Goal: Find specific page/section: Locate a particular part of the current website

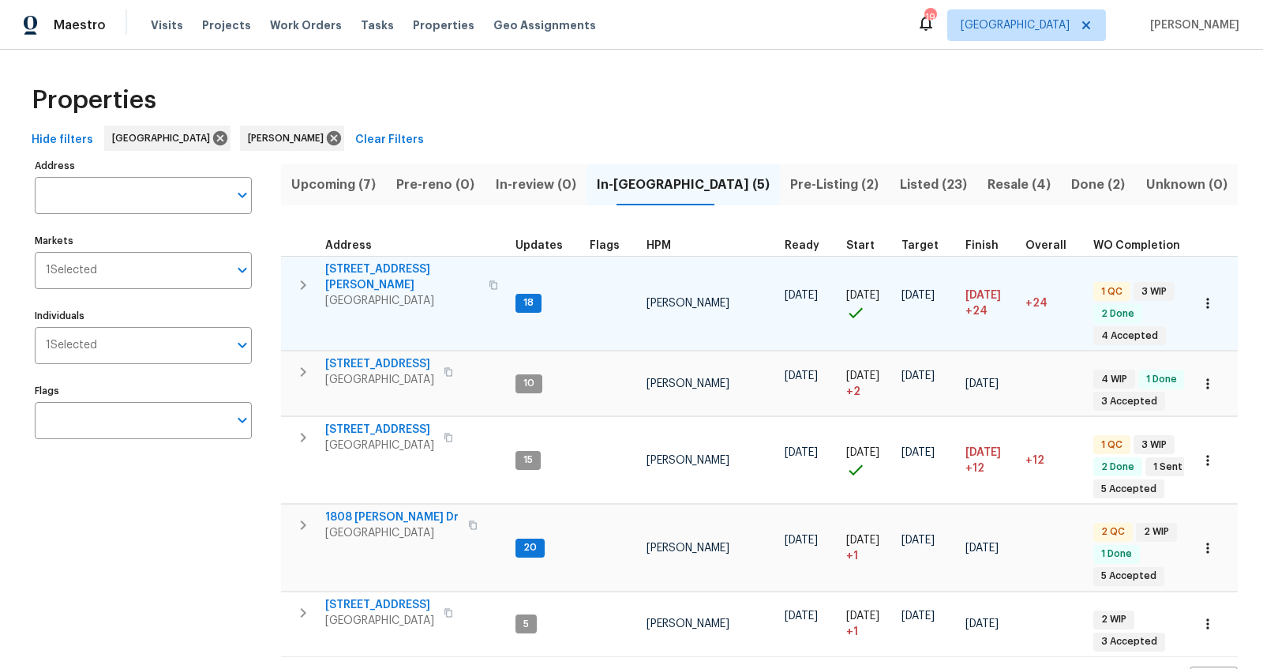
click at [295, 276] on icon "button" at bounding box center [303, 285] width 19 height 19
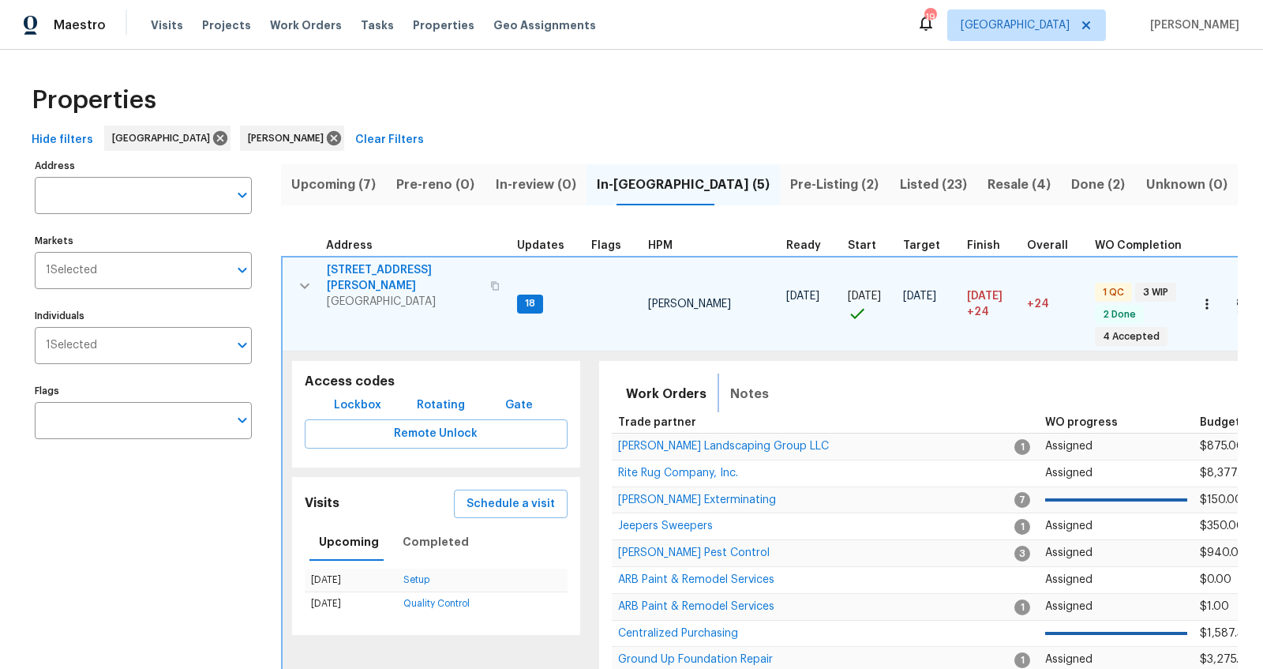
click at [745, 388] on span "Notes" at bounding box center [749, 394] width 39 height 22
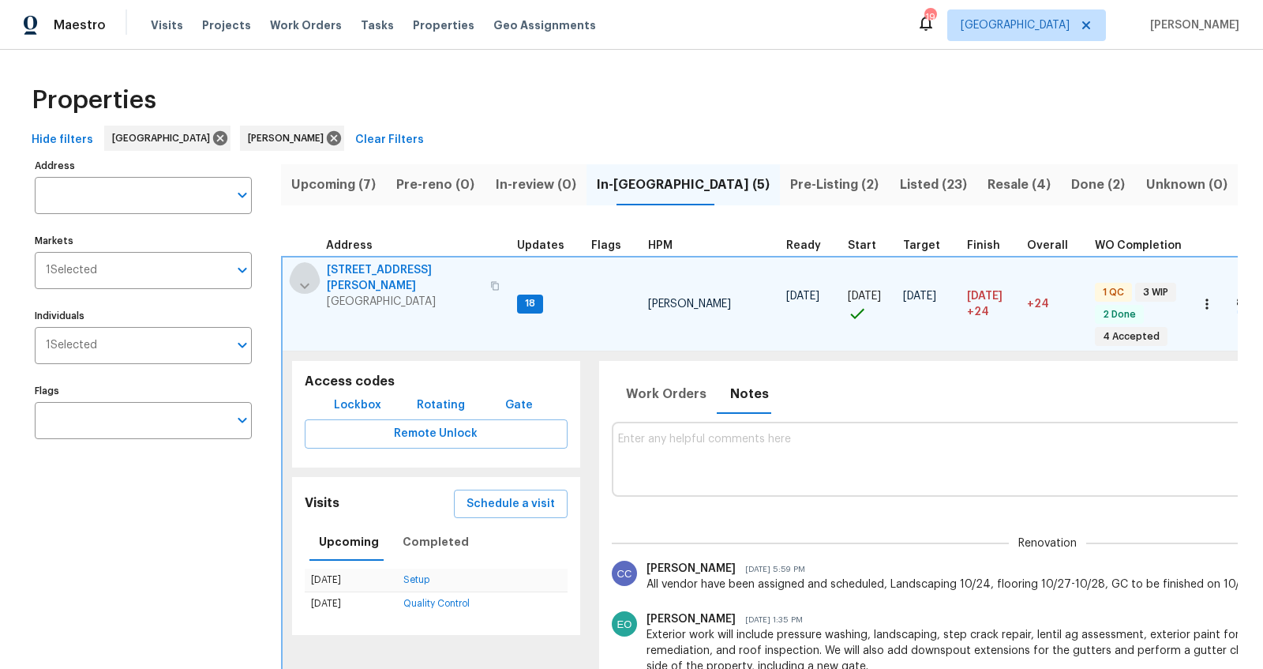
click at [311, 276] on icon "button" at bounding box center [304, 285] width 19 height 19
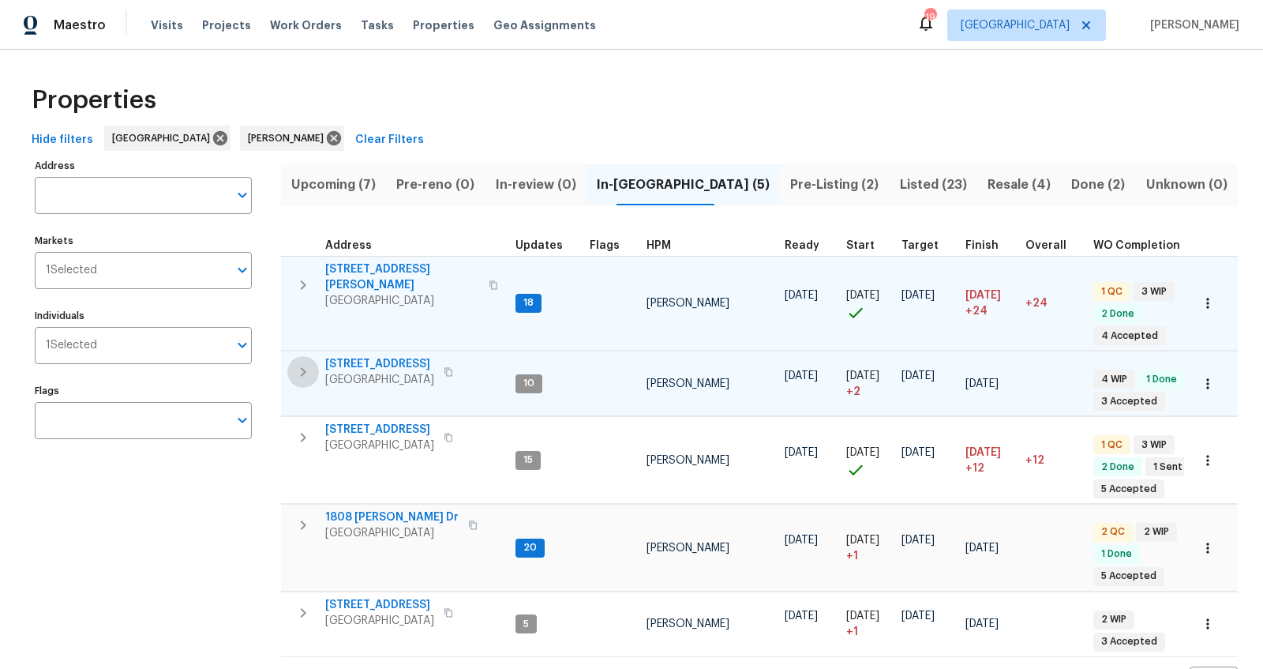
click at [299, 362] on icon "button" at bounding box center [303, 371] width 19 height 19
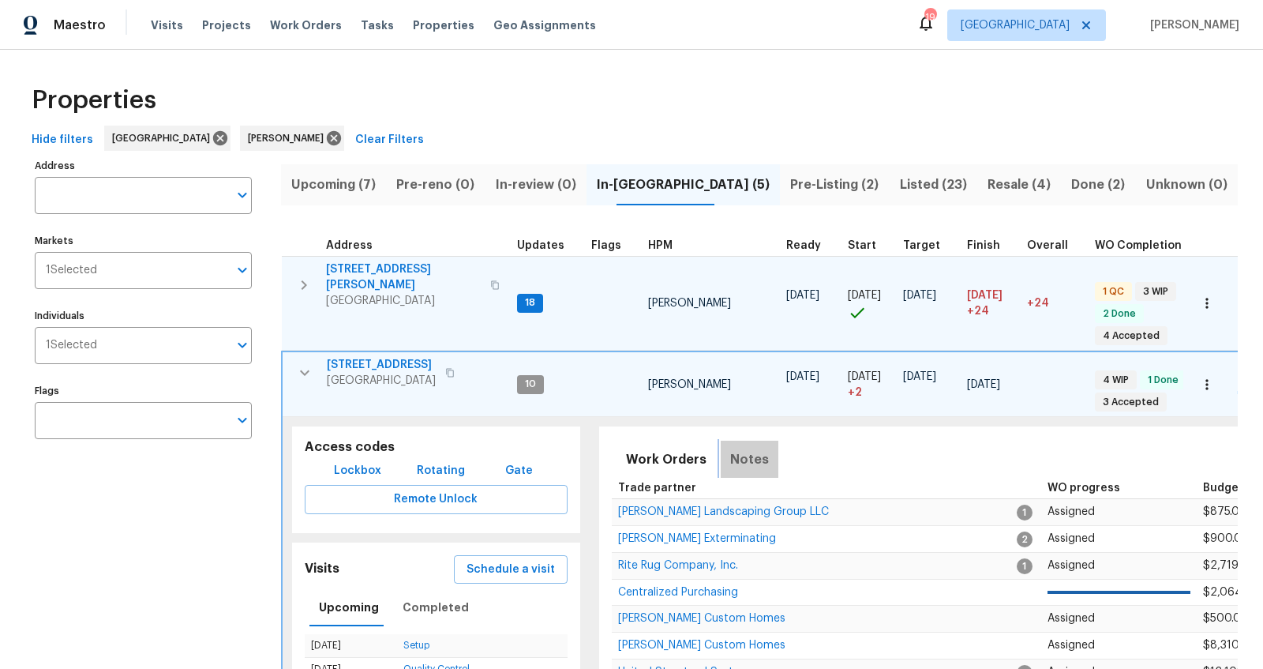
click at [751, 448] on span "Notes" at bounding box center [749, 459] width 39 height 22
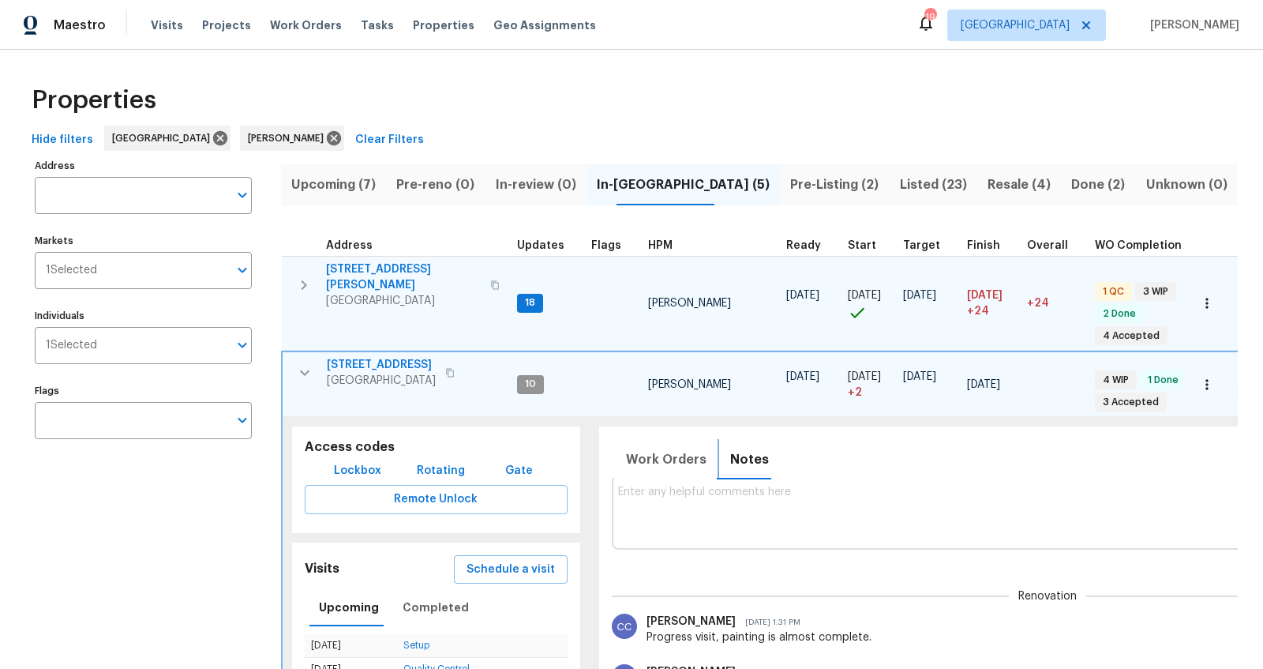
scroll to position [29, 0]
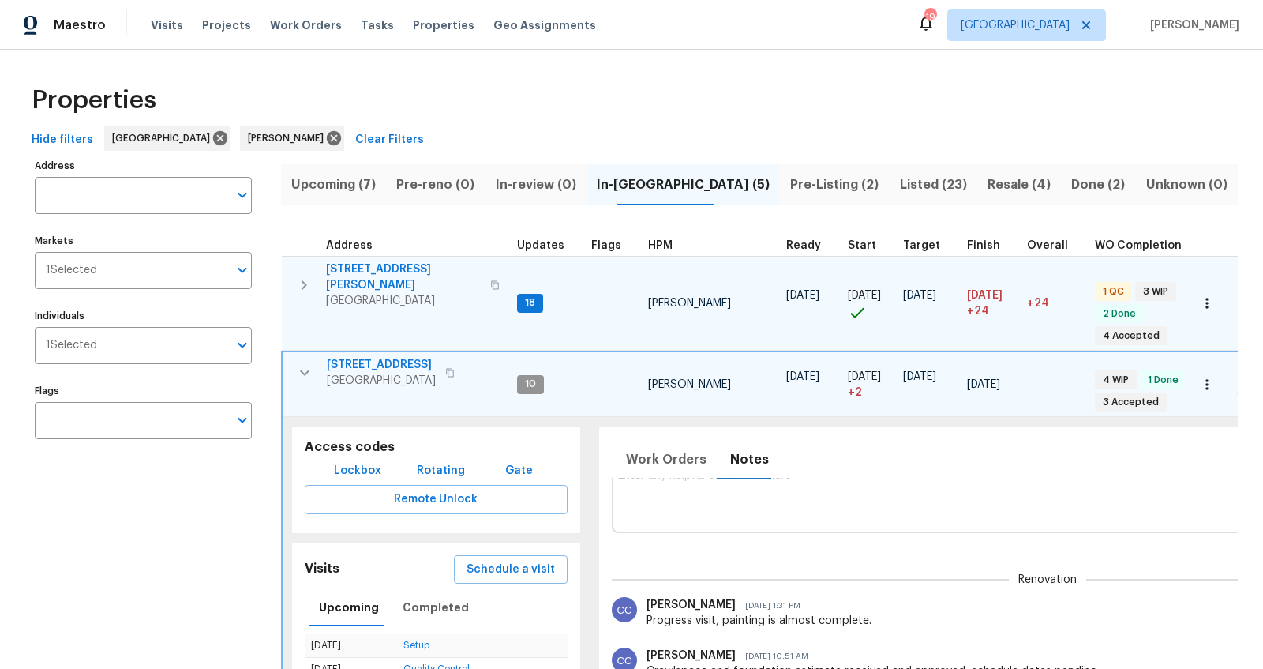
click at [298, 369] on icon "button" at bounding box center [304, 372] width 19 height 19
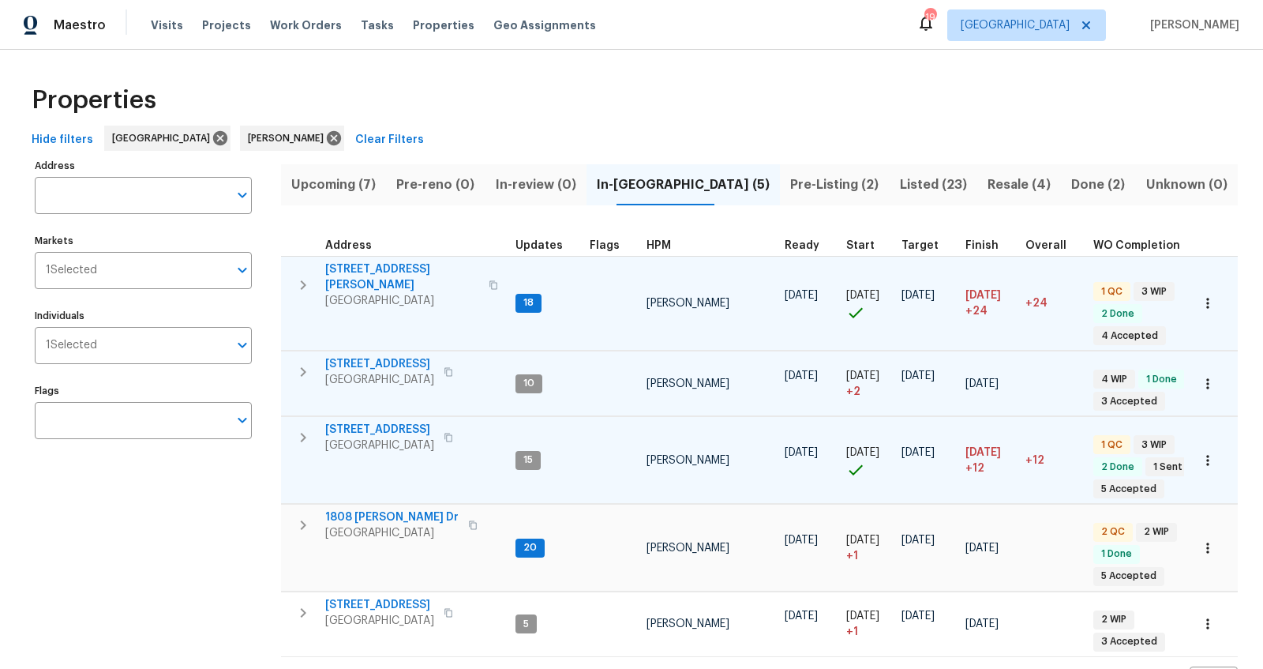
scroll to position [4, 0]
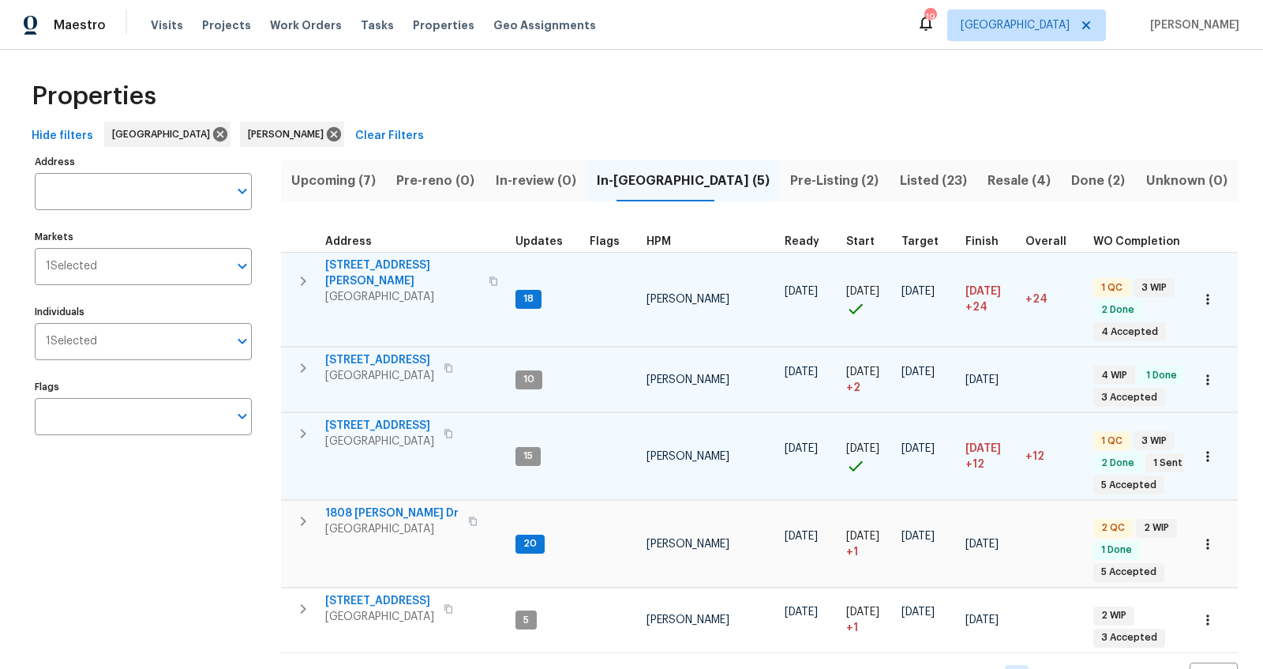
click at [302, 426] on icon "button" at bounding box center [303, 433] width 19 height 19
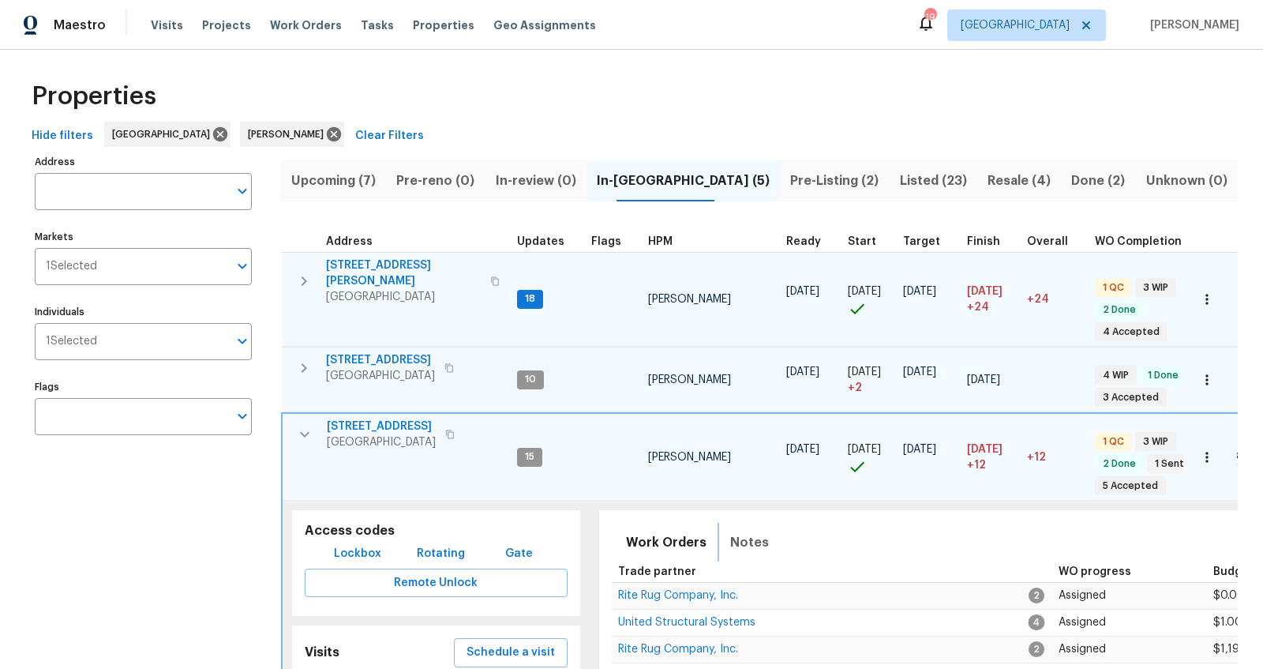
click at [736, 535] on span "Notes" at bounding box center [749, 542] width 39 height 22
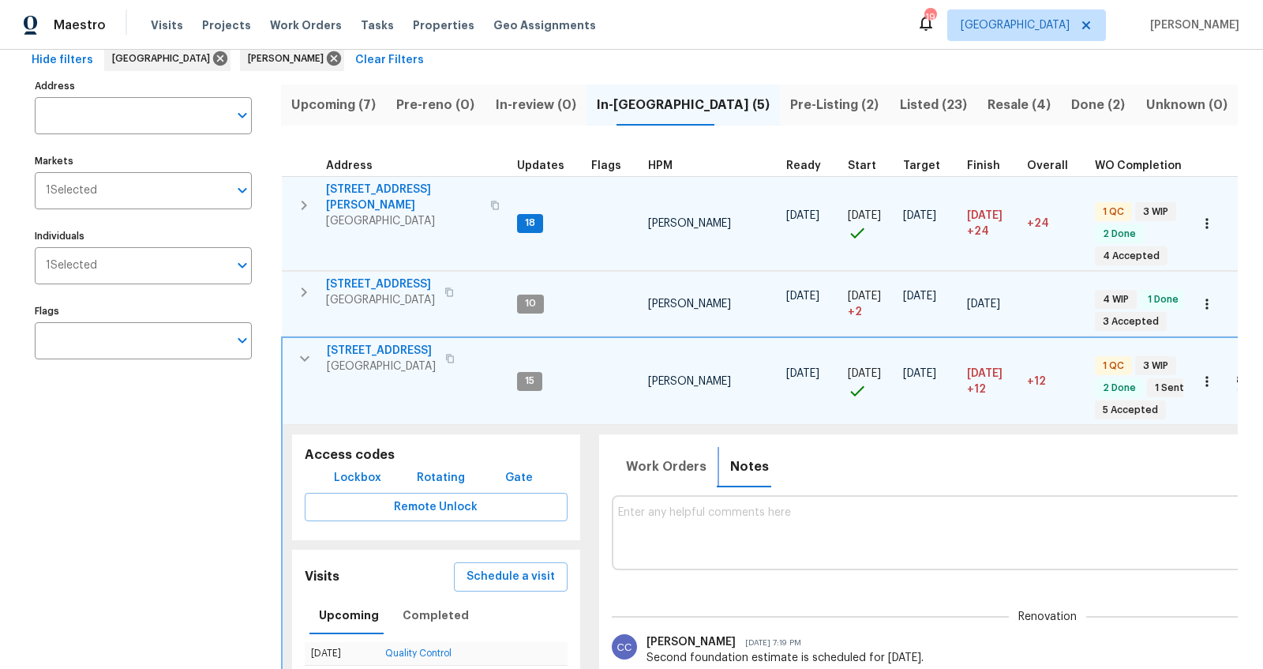
scroll to position [116, 0]
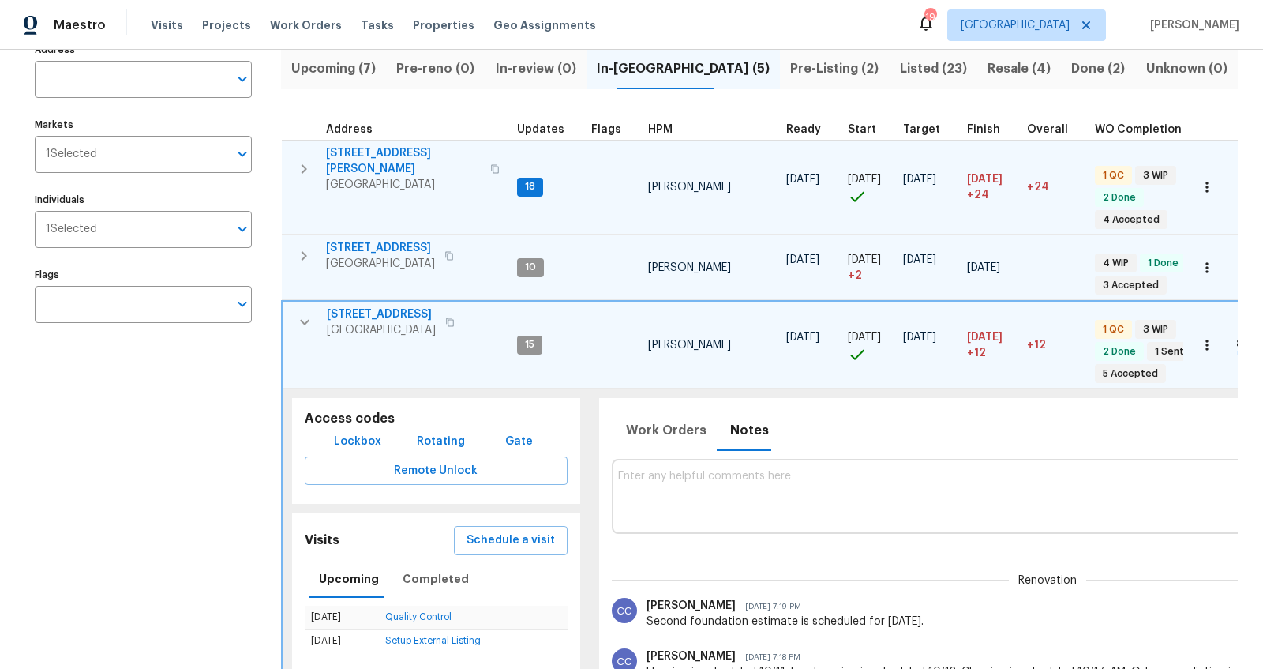
click at [302, 319] on icon "button" at bounding box center [304, 322] width 19 height 19
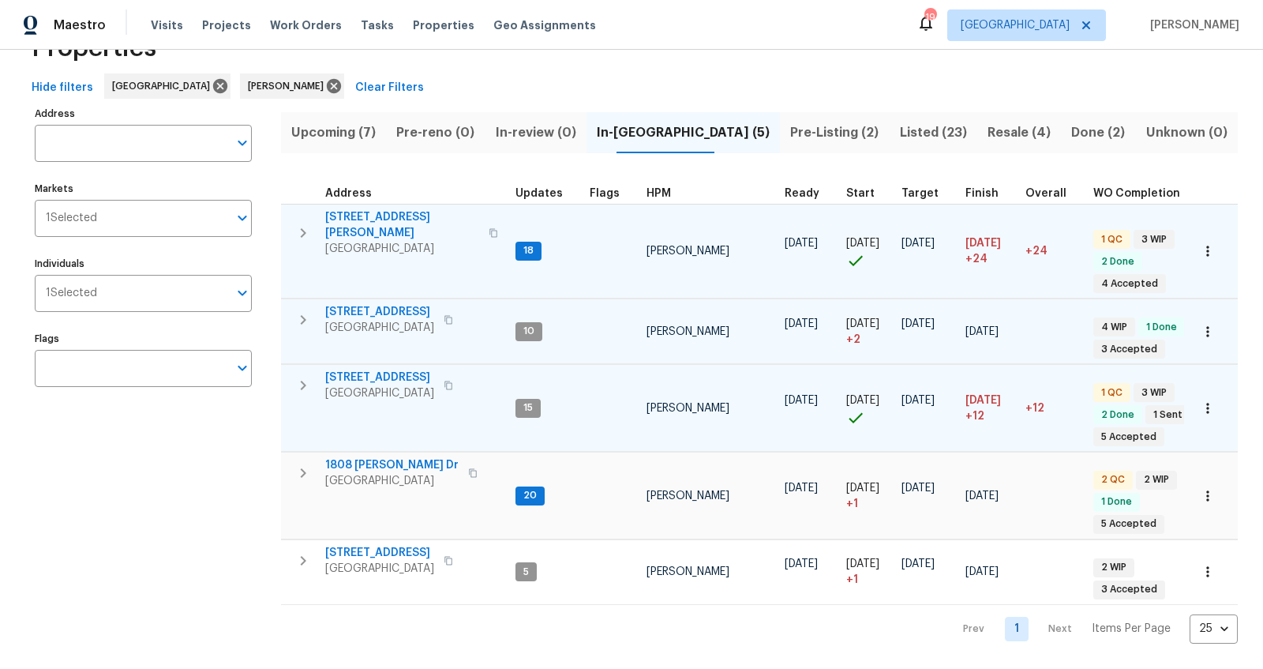
scroll to position [50, 0]
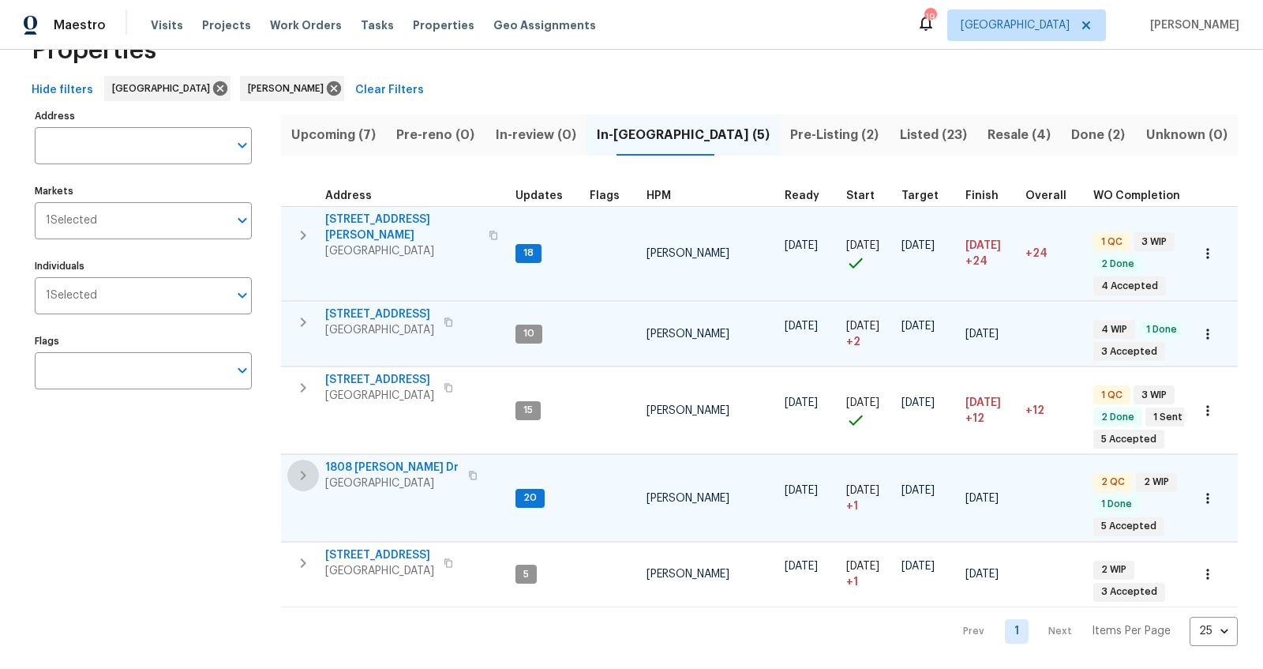
click at [304, 471] on icon "button" at bounding box center [304, 475] width 6 height 9
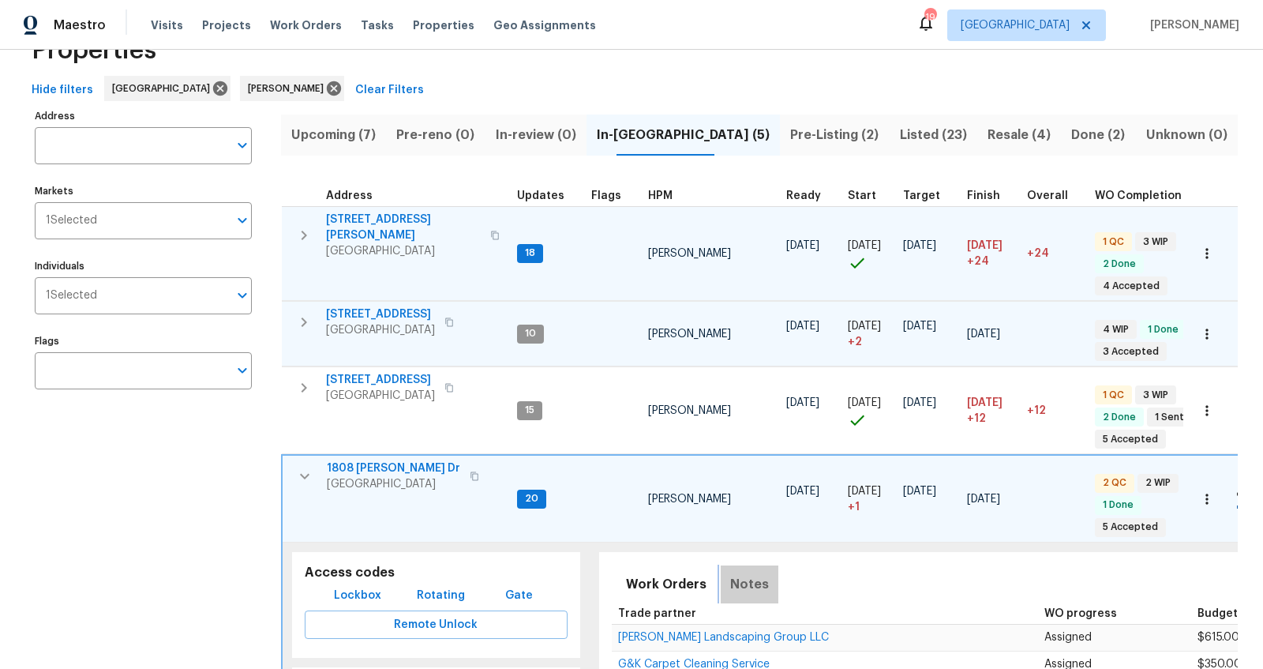
click at [741, 573] on span "Notes" at bounding box center [749, 584] width 39 height 22
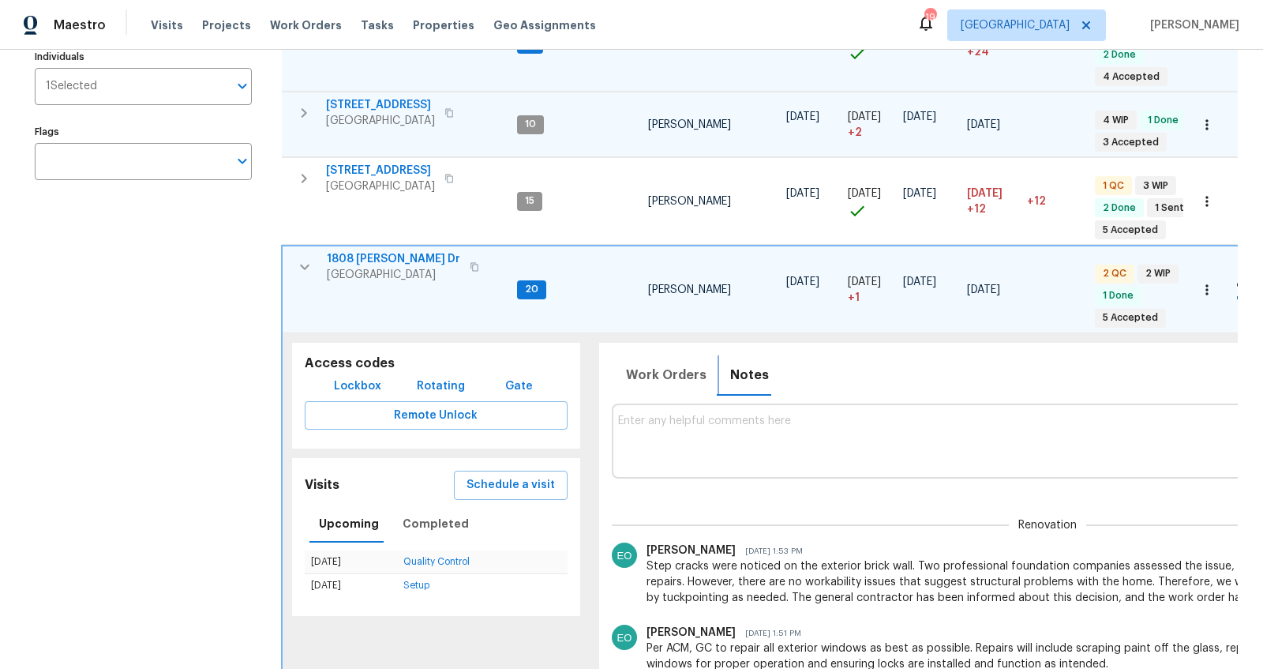
scroll to position [396, 0]
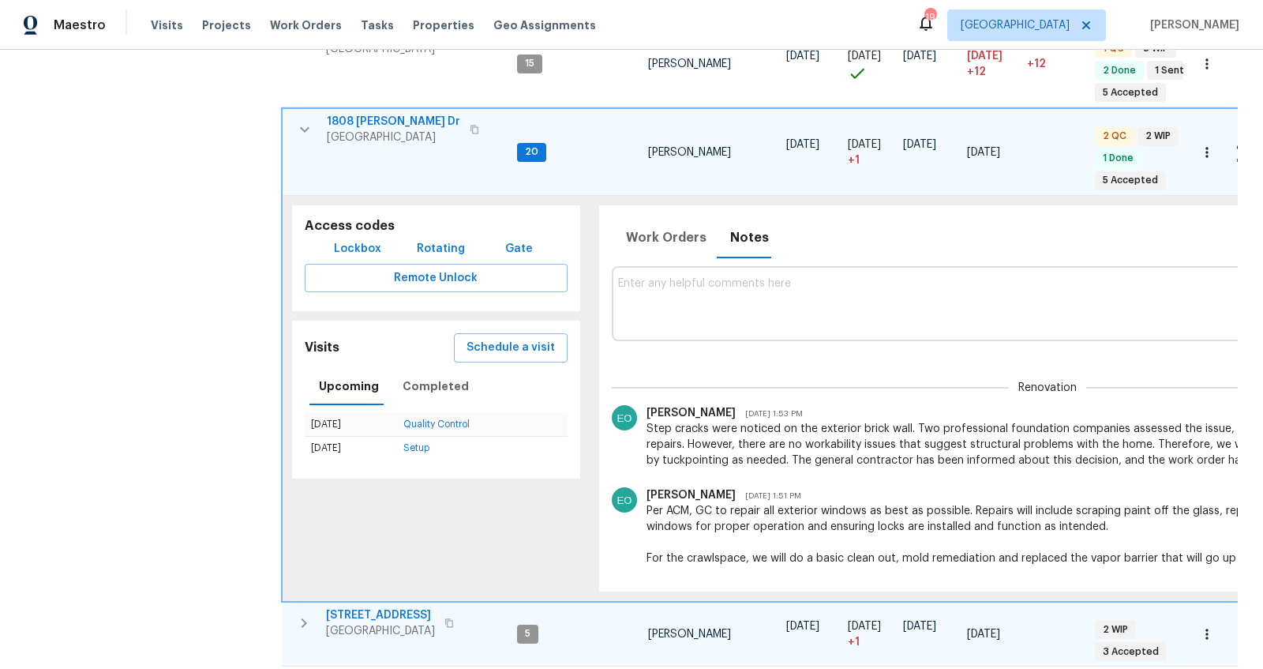
click at [305, 615] on icon "button" at bounding box center [304, 623] width 19 height 19
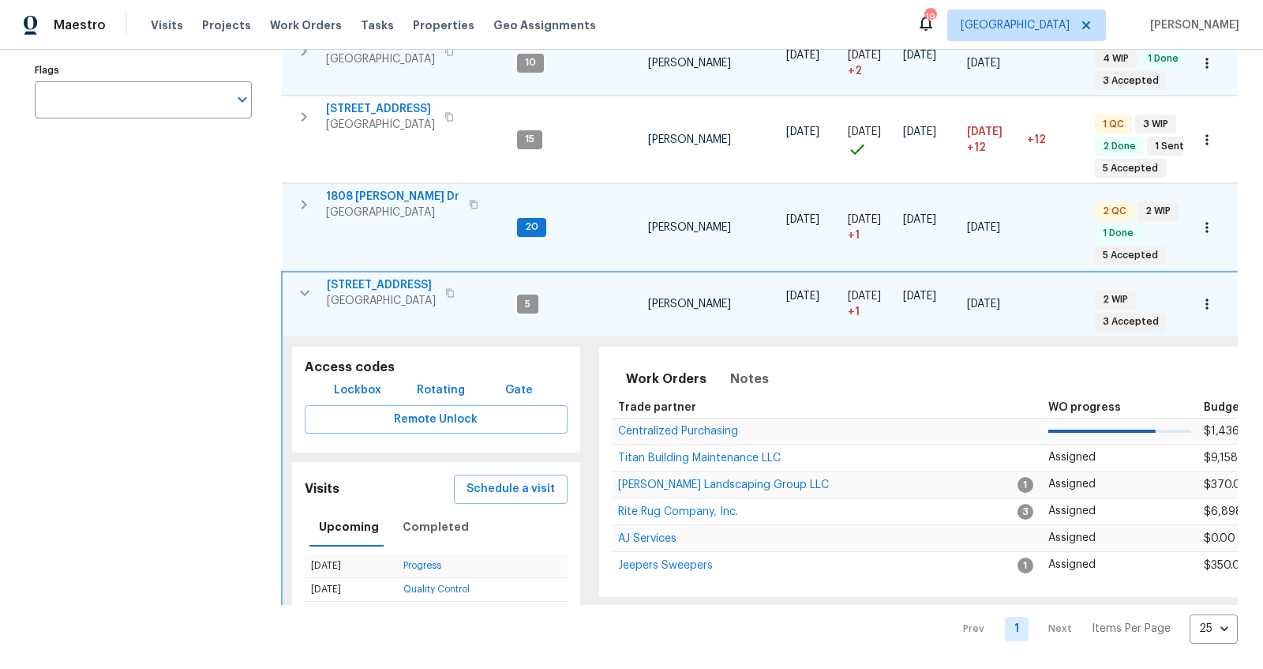
scroll to position [365, 0]
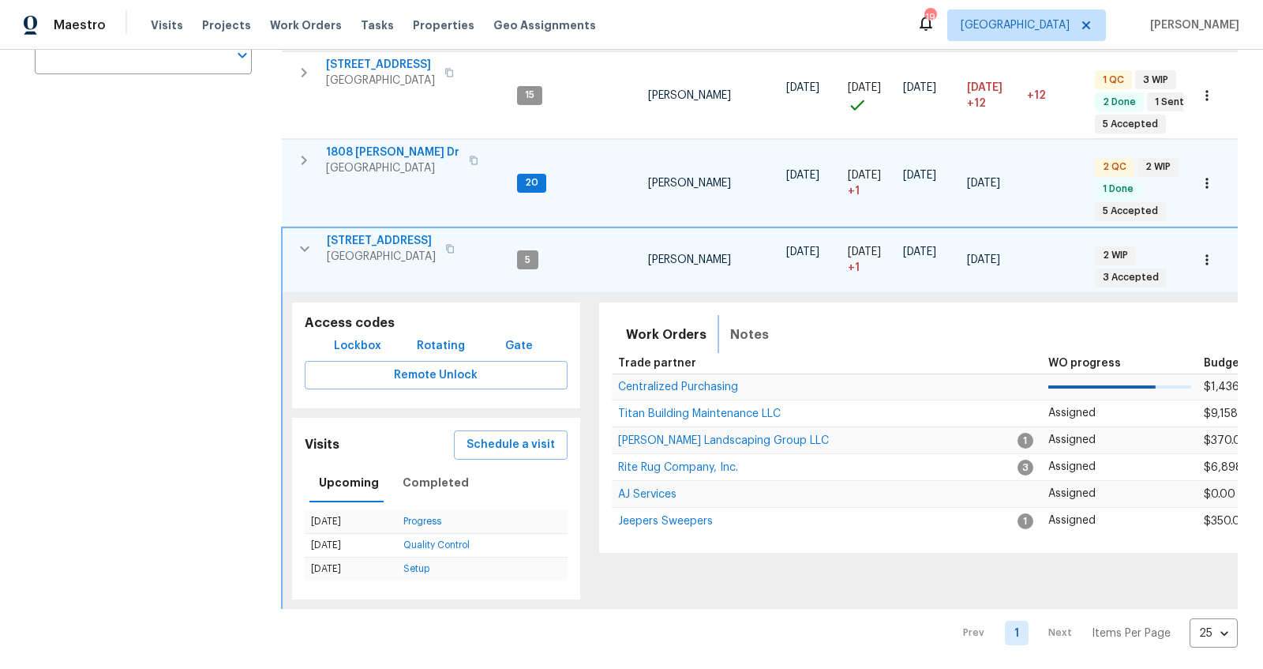
click at [756, 316] on button "Notes" at bounding box center [750, 335] width 58 height 38
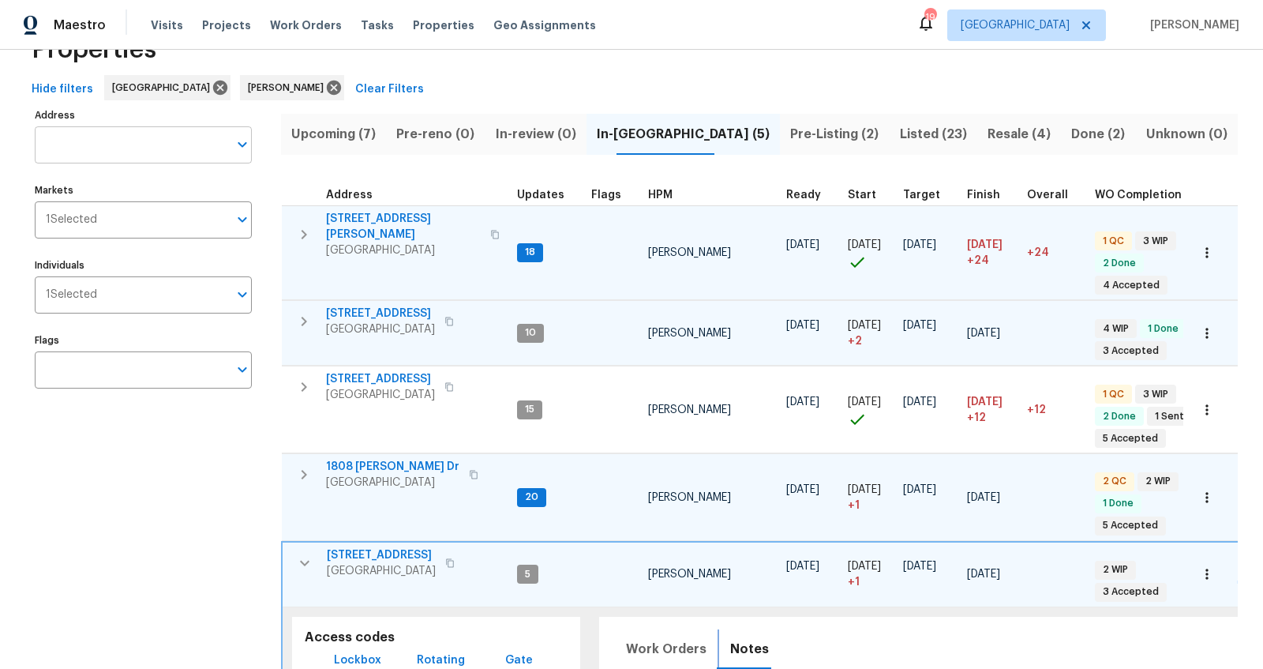
scroll to position [0, 0]
